Goal: Information Seeking & Learning: Learn about a topic

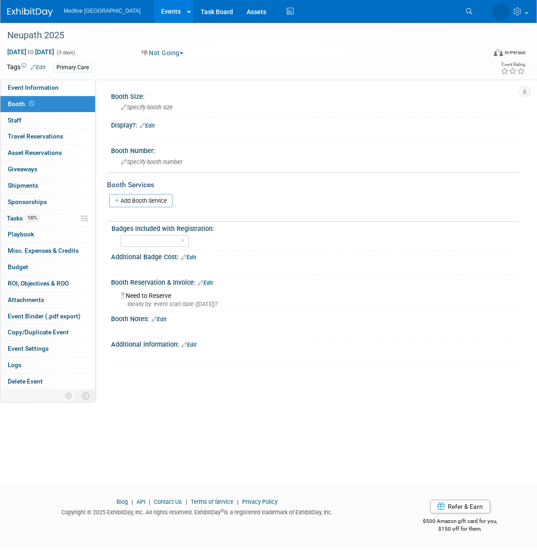
click at [468, 10] on icon at bounding box center [469, 11] width 6 height 6
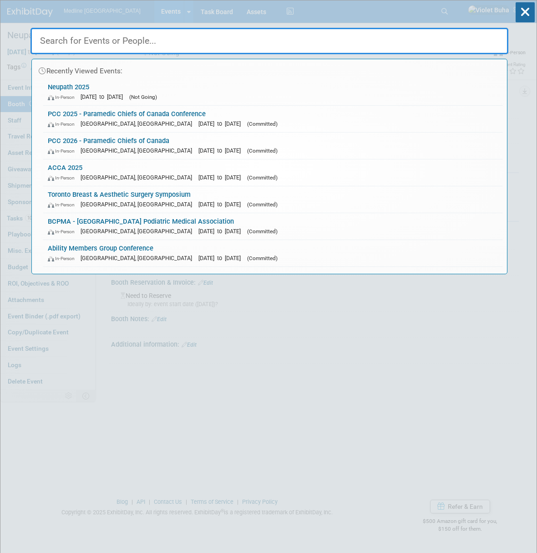
click at [242, 39] on input "text" at bounding box center [270, 41] width 478 height 26
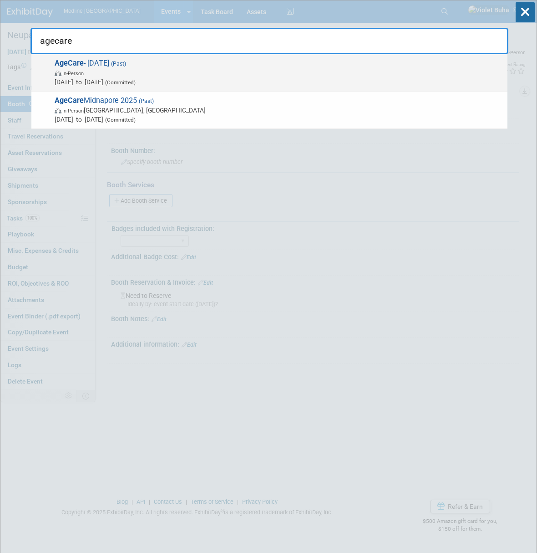
type input "agecare"
click at [197, 72] on span "In-Person" at bounding box center [279, 72] width 448 height 9
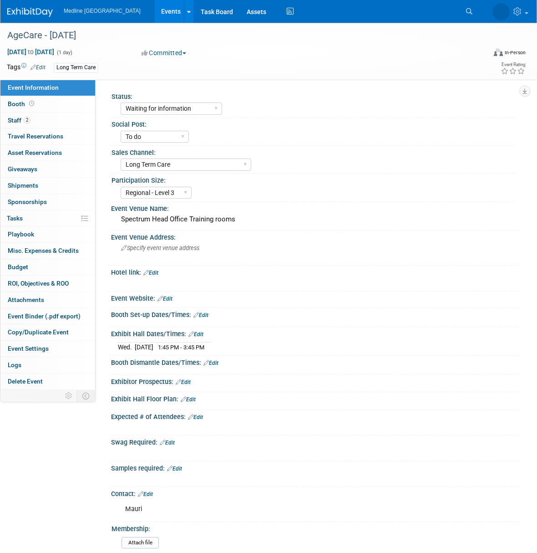
select select "Waiting for information"
select select "To do"
select select "Long Term Care"
select select "Regional - Level 3"
click at [41, 105] on link "Booth" at bounding box center [47, 104] width 95 height 16
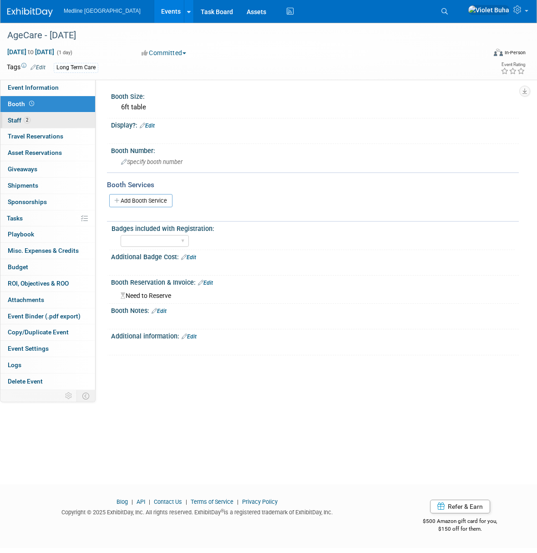
click at [57, 125] on link "2 Staff 2" at bounding box center [47, 120] width 95 height 16
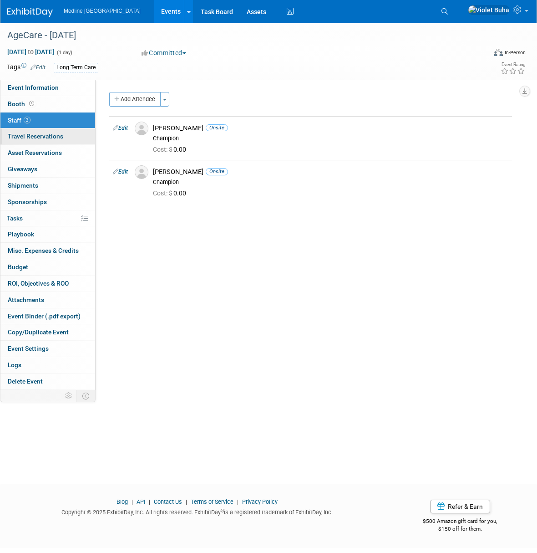
click at [58, 136] on span "Travel Reservations 0" at bounding box center [36, 135] width 56 height 7
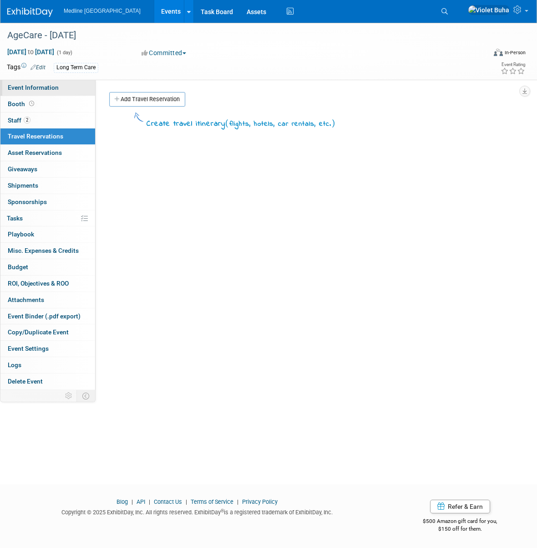
click at [66, 90] on link "Event Information" at bounding box center [47, 88] width 95 height 16
select select "Waiting for information"
select select "To do"
select select "Long Term Care"
select select "Regional - Level 3"
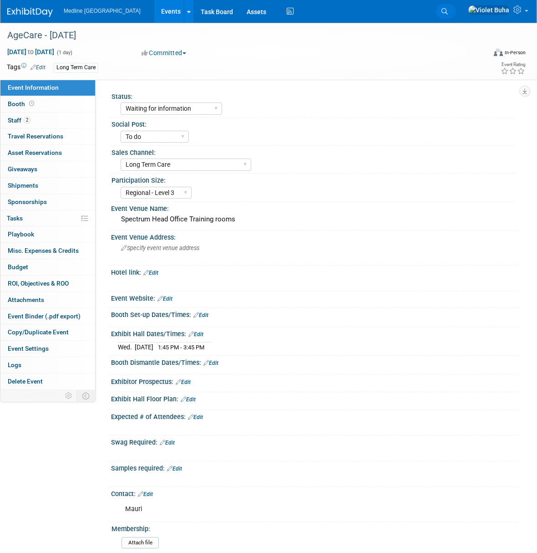
click at [448, 10] on icon at bounding box center [445, 11] width 6 height 6
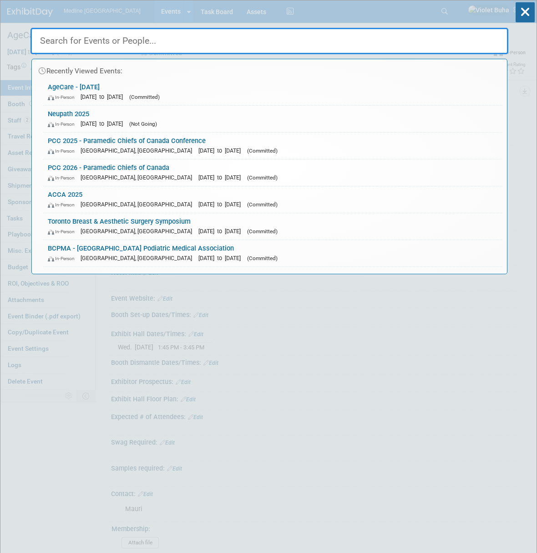
click at [145, 44] on input "text" at bounding box center [270, 41] width 478 height 26
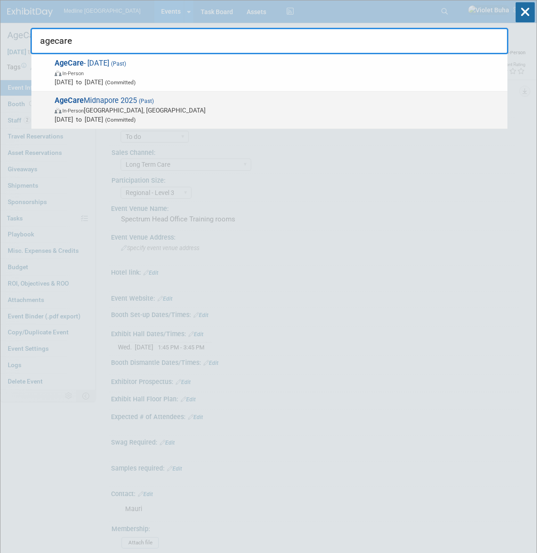
type input "agecare"
click at [147, 111] on span "In-Person Calgary, Canada" at bounding box center [279, 110] width 448 height 9
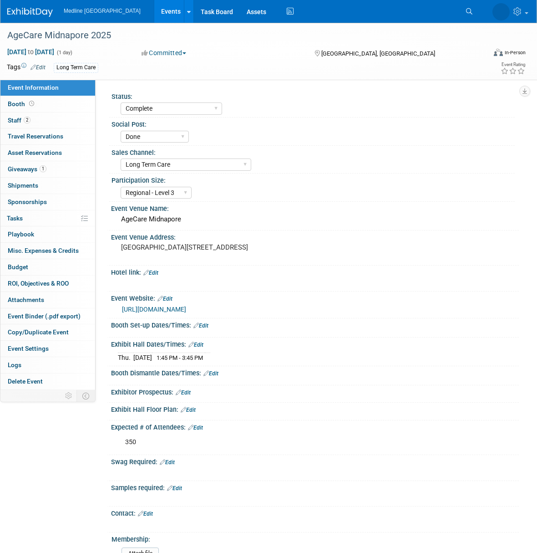
select select "Complete"
select select "Done"
select select "Long Term Care"
select select "Regional - Level 3"
click at [55, 117] on link "2 Staff 2" at bounding box center [47, 120] width 95 height 16
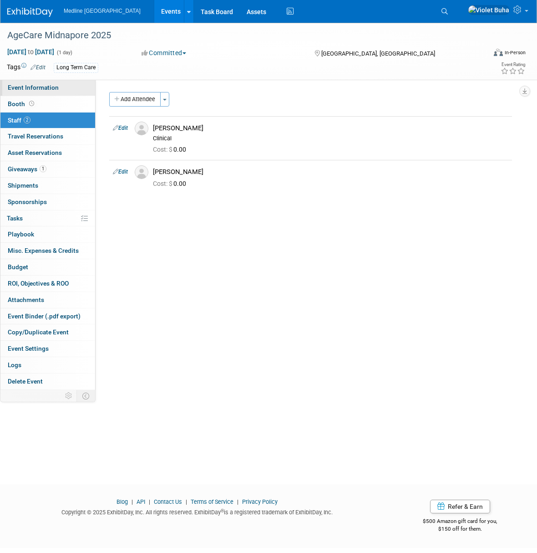
click at [59, 90] on link "Event Information" at bounding box center [47, 88] width 95 height 16
select select "Complete"
select select "Done"
select select "Long Term Care"
select select "Regional - Level 3"
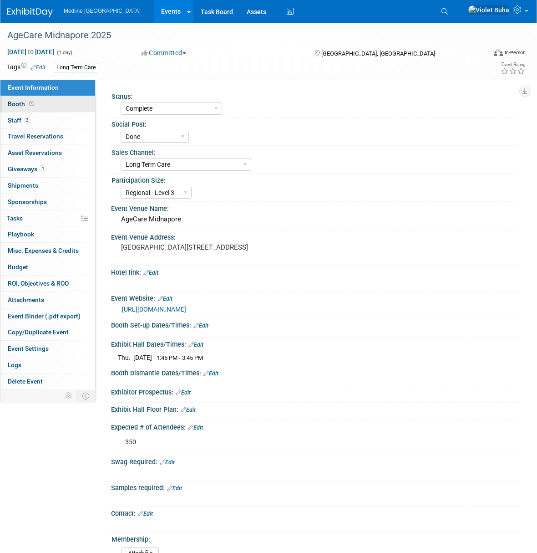
click at [59, 102] on link "Booth" at bounding box center [47, 104] width 95 height 16
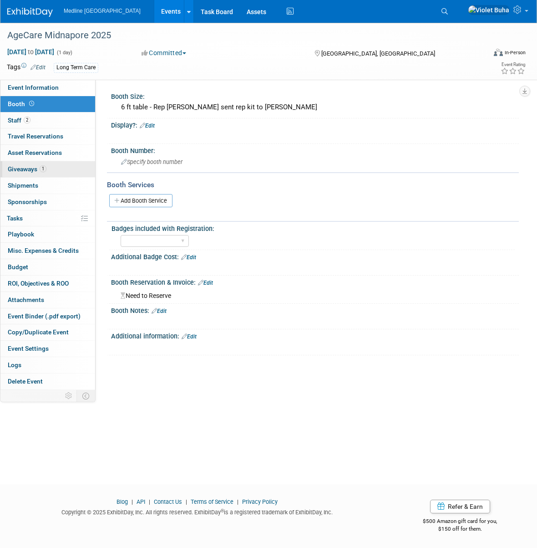
click at [55, 173] on link "1 Giveaways 1" at bounding box center [47, 169] width 95 height 16
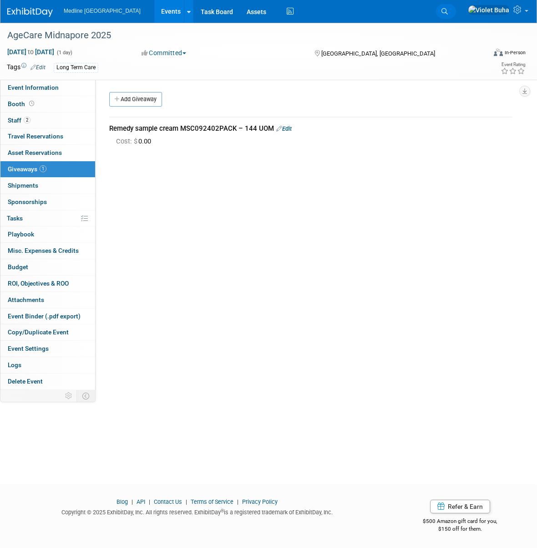
click at [448, 10] on icon at bounding box center [445, 11] width 6 height 6
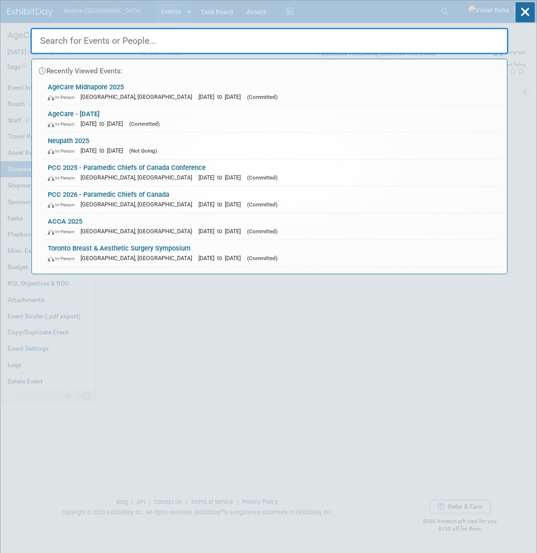
click at [346, 42] on input "text" at bounding box center [270, 41] width 478 height 26
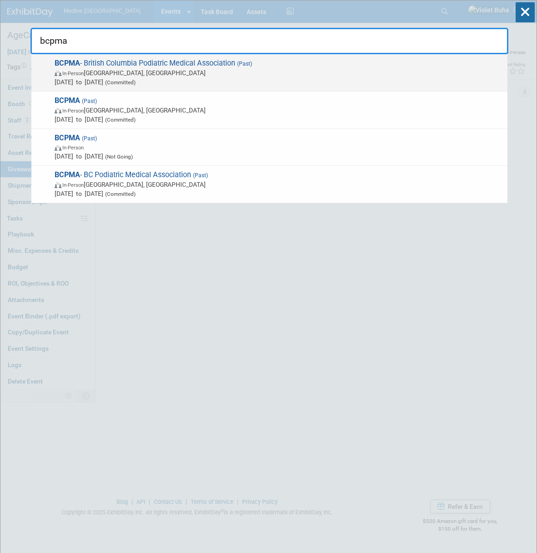
type input "bcpma"
click at [286, 69] on span "In-Person Vancouver, Canada" at bounding box center [279, 72] width 448 height 9
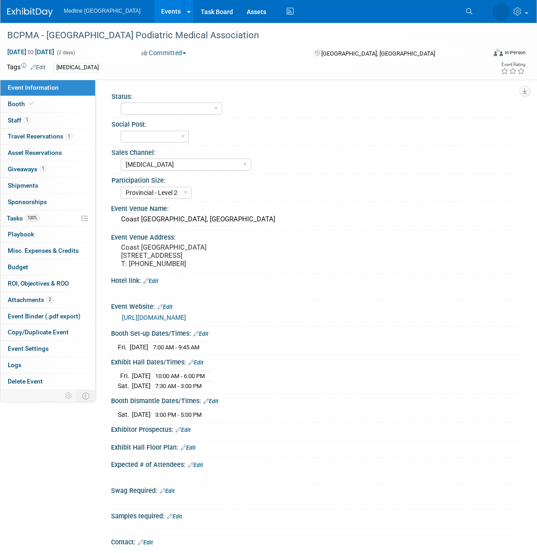
select select "[MEDICAL_DATA]"
select select "Provincial - Level 2"
click at [467, 10] on icon at bounding box center [469, 11] width 6 height 6
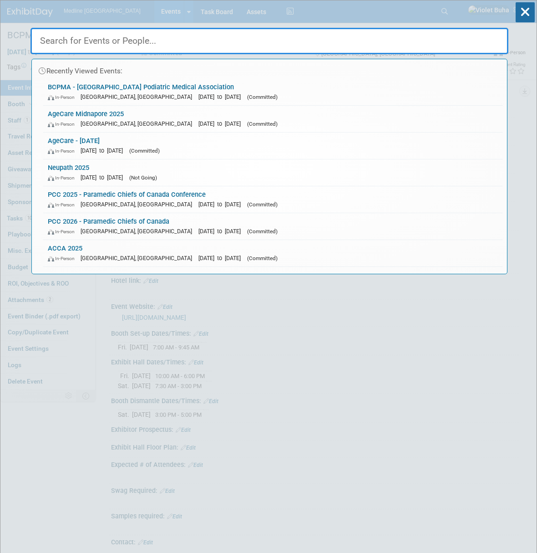
click at [211, 41] on input "text" at bounding box center [270, 41] width 478 height 26
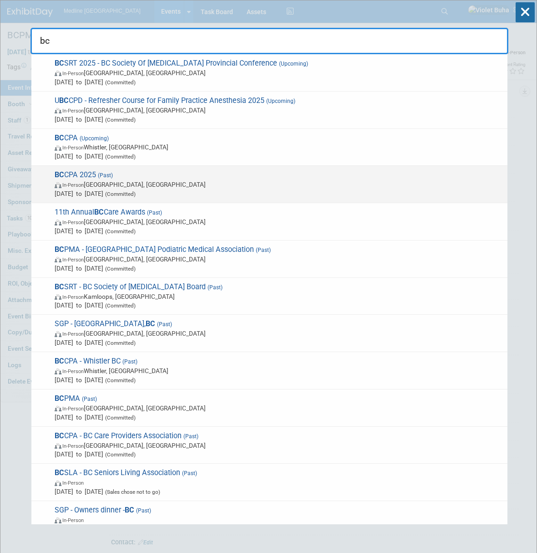
type input "bc"
click at [168, 186] on span "In-Person Victoria, Canada" at bounding box center [279, 184] width 448 height 9
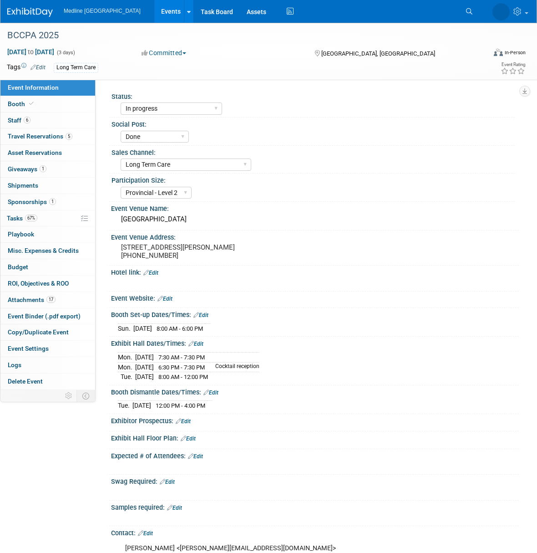
select select "In progress"
select select "Done"
select select "Long Term Care"
select select "Provincial - Level 2"
click at [448, 9] on icon at bounding box center [445, 11] width 6 height 6
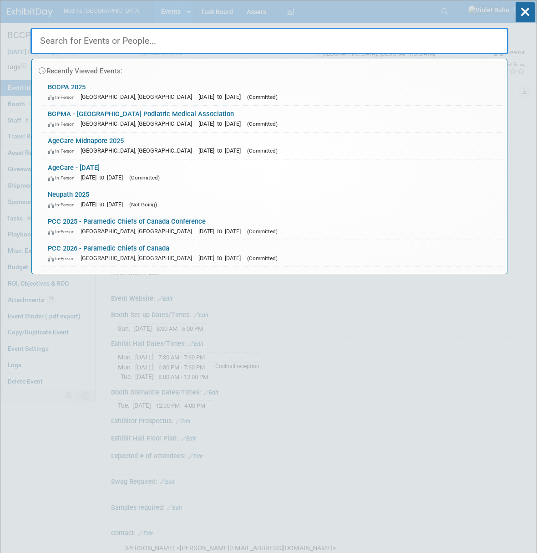
click at [189, 41] on input "text" at bounding box center [270, 41] width 478 height 26
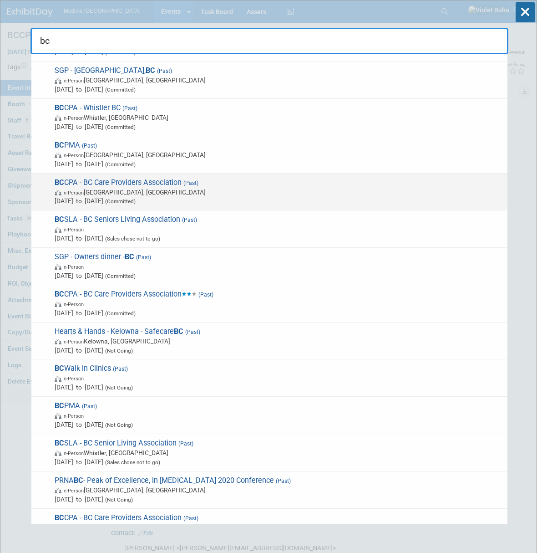
scroll to position [255, 0]
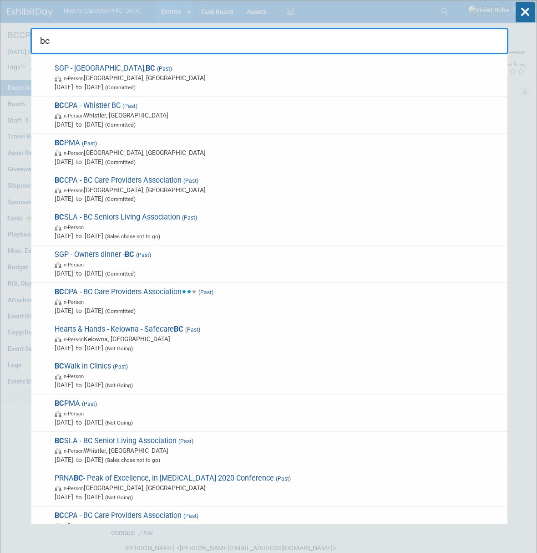
drag, startPoint x: 203, startPoint y: 34, endPoint x: -6, endPoint y: 30, distance: 208.6
click at [0, 30] on html "Medline Canada Events Add Event Bulk Upload Events Shareable Event Boards Recen…" at bounding box center [268, 276] width 537 height 553
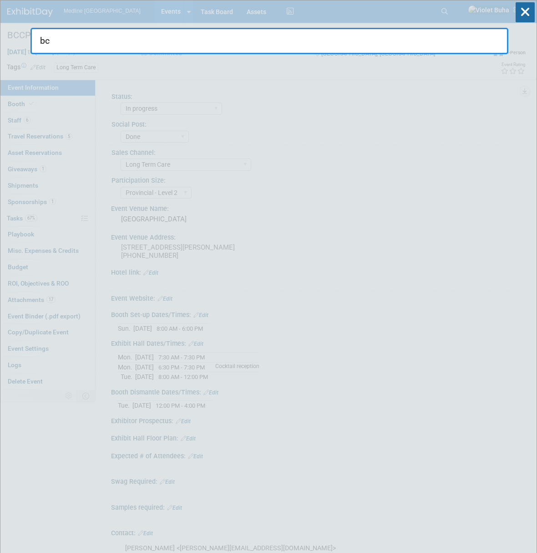
drag, startPoint x: 78, startPoint y: 43, endPoint x: 92, endPoint y: 43, distance: 13.2
click at [86, 43] on input "bc" at bounding box center [270, 41] width 478 height 26
drag, startPoint x: 92, startPoint y: 43, endPoint x: 31, endPoint y: 37, distance: 60.4
click at [31, 37] on input "bc" at bounding box center [270, 41] width 478 height 26
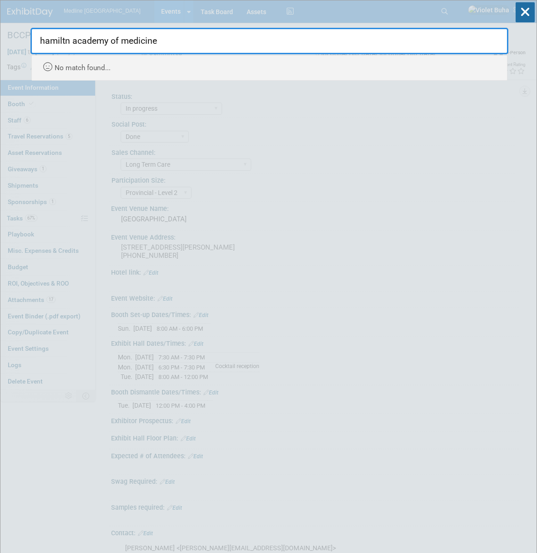
click at [64, 41] on input "hamiltn academy of medicine" at bounding box center [270, 41] width 478 height 26
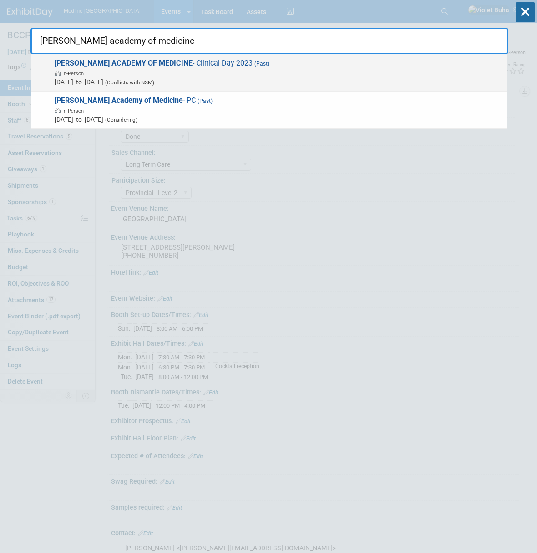
type input "hamilton academy of medicine"
click at [183, 72] on span "In-Person" at bounding box center [279, 72] width 448 height 9
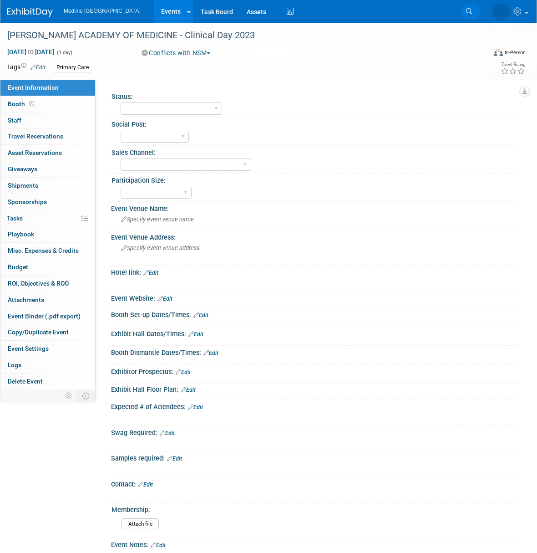
click at [465, 12] on link "Search" at bounding box center [471, 11] width 20 height 15
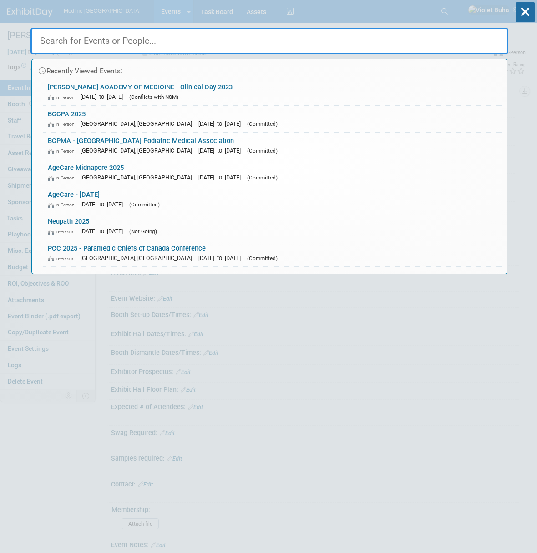
click at [257, 37] on input "text" at bounding box center [270, 41] width 478 height 26
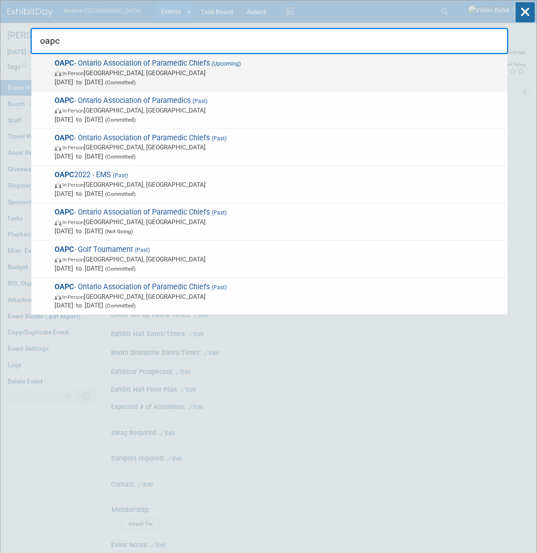
type input "oapc"
click at [153, 70] on span "In-Person [GEOGRAPHIC_DATA], [GEOGRAPHIC_DATA]" at bounding box center [279, 72] width 448 height 9
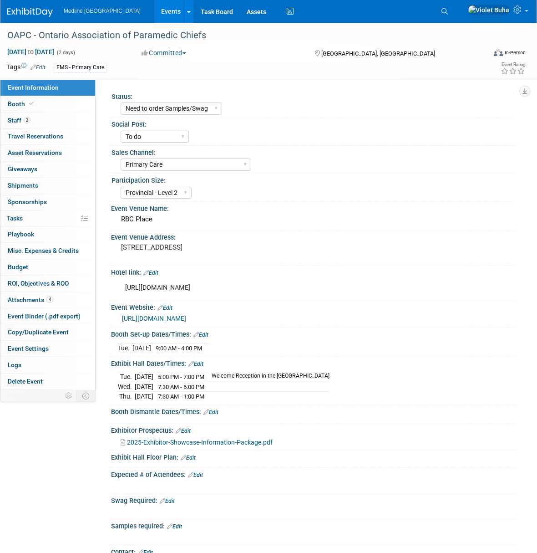
select select "Need to order Samples/Swag"
select select "To do"
select select "Primary Care"
select select "Provincial - Level 2"
click at [56, 102] on link "Booth" at bounding box center [47, 104] width 95 height 16
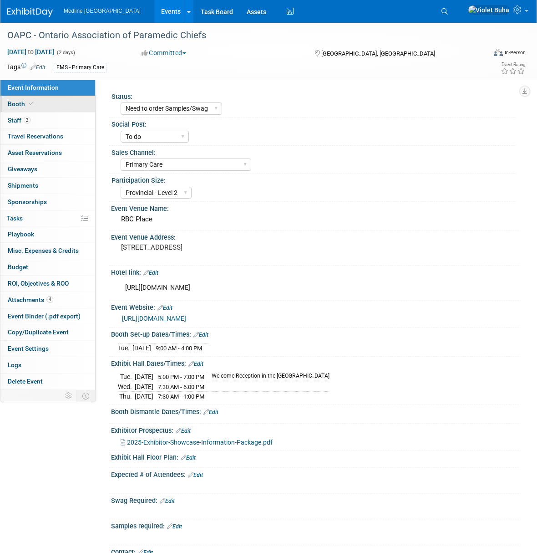
select select "2"
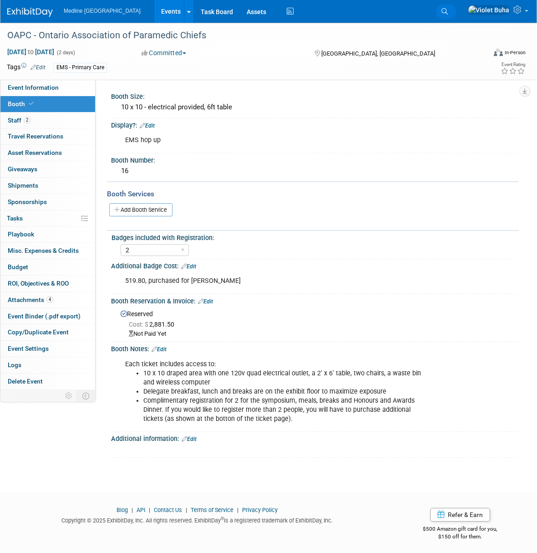
click at [448, 9] on icon at bounding box center [445, 11] width 6 height 6
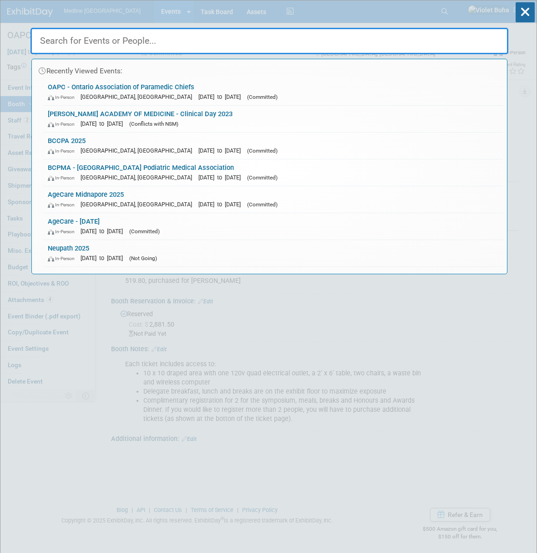
click at [259, 40] on input "text" at bounding box center [270, 41] width 478 height 26
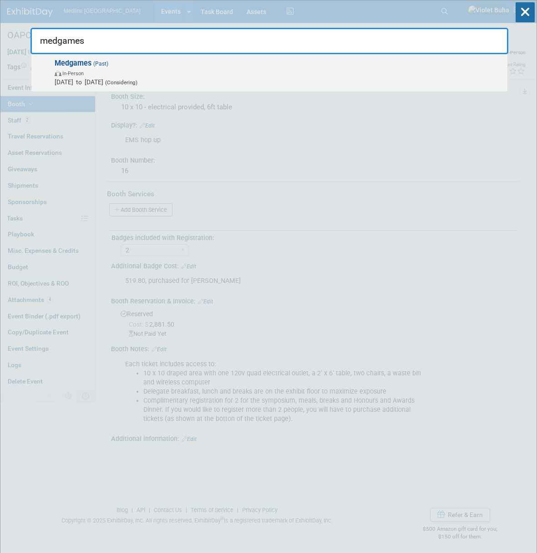
type input "medgames"
click at [248, 65] on span "Medgames (Past) In-Person Jan 7, 2022 to Jan 8, 2022 (Considering)" at bounding box center [277, 73] width 451 height 28
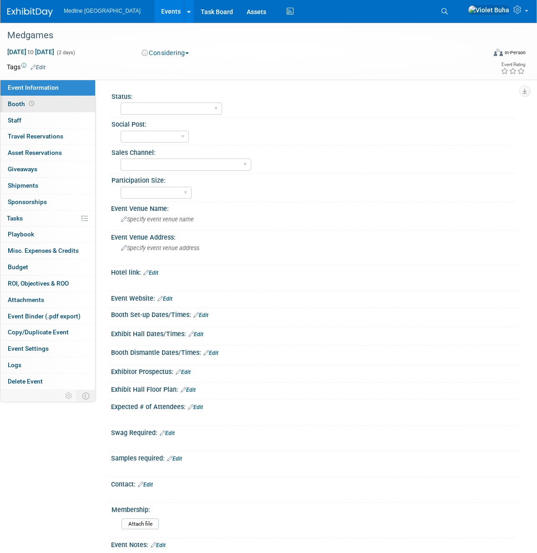
click at [56, 102] on link "Booth" at bounding box center [47, 104] width 95 height 16
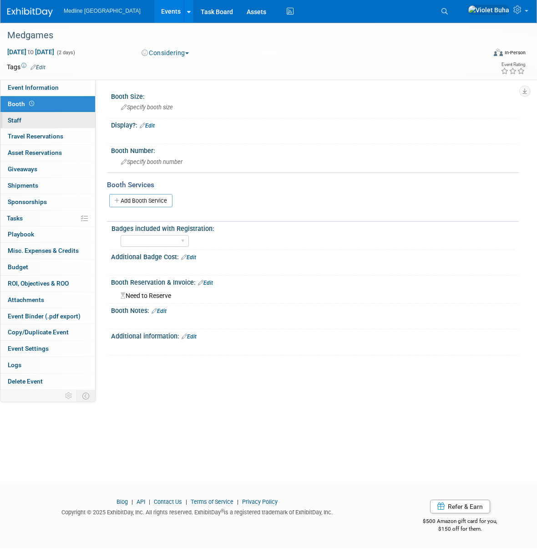
click at [57, 122] on link "0 Staff 0" at bounding box center [47, 120] width 95 height 16
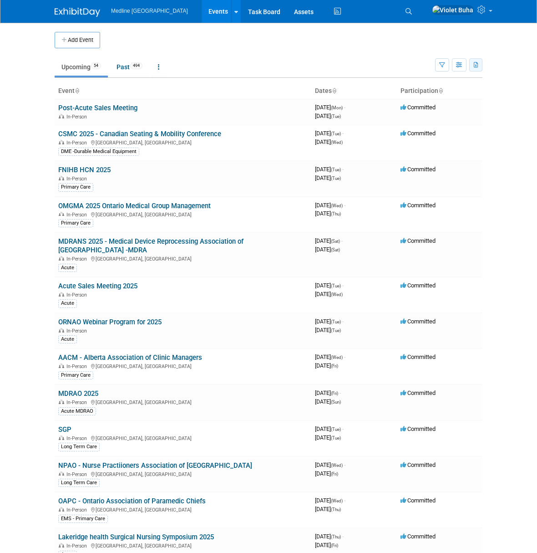
click at [474, 65] on icon "button" at bounding box center [476, 65] width 5 height 6
click at [433, 107] on span "(548 Events)" at bounding box center [424, 108] width 31 height 6
